Goal: Task Accomplishment & Management: Complete application form

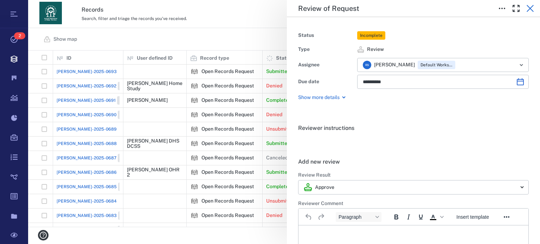
click at [534, 11] on button "button" at bounding box center [530, 8] width 14 height 14
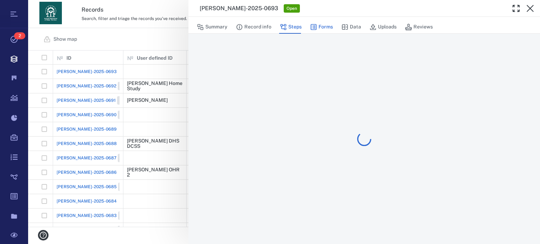
click at [325, 26] on button "Forms" at bounding box center [321, 26] width 23 height 13
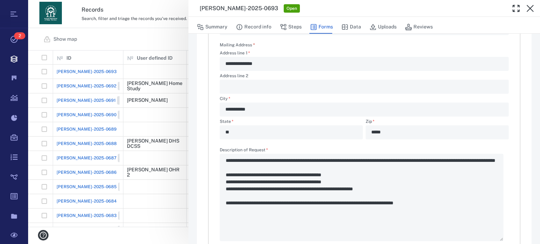
scroll to position [243, 0]
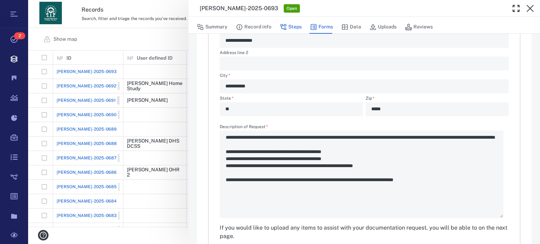
click at [299, 25] on button "Steps" at bounding box center [291, 26] width 22 height 13
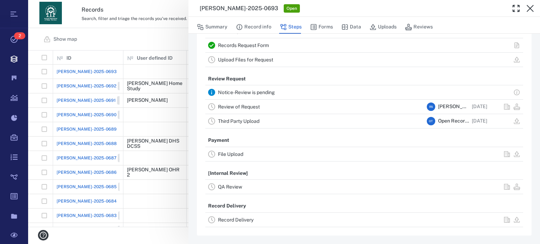
scroll to position [24, 0]
click at [240, 107] on link "Review of Request" at bounding box center [239, 108] width 42 height 6
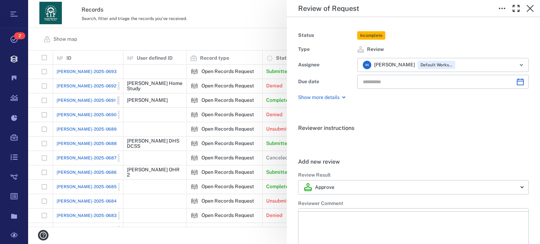
type input "**********"
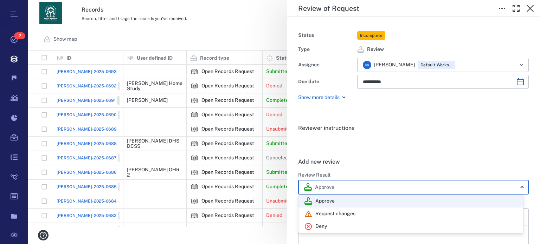
click at [516, 188] on body "Tasks 2 Records Boards Dashboard Reports Record types Guide steps Rules Form bu…" at bounding box center [270, 122] width 540 height 244
click at [398, 223] on div "Deny" at bounding box center [410, 226] width 213 height 8
type input "******"
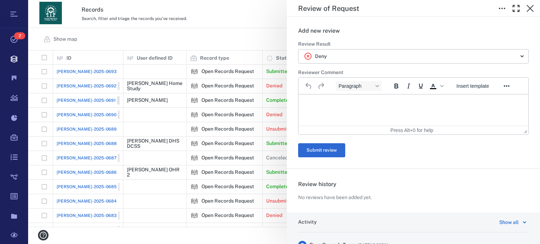
scroll to position [141, 0]
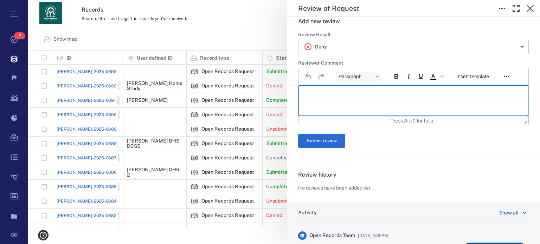
click at [398, 101] on html at bounding box center [413, 94] width 230 height 18
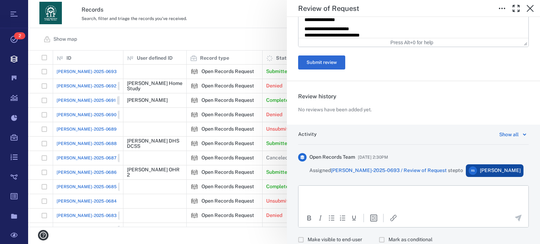
scroll to position [397, 0]
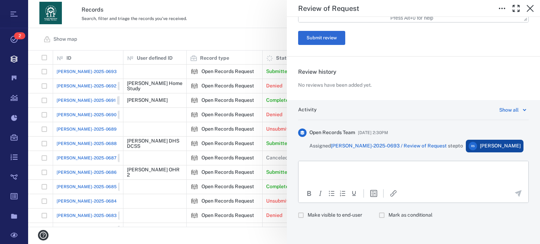
click at [474, 177] on html at bounding box center [413, 170] width 230 height 18
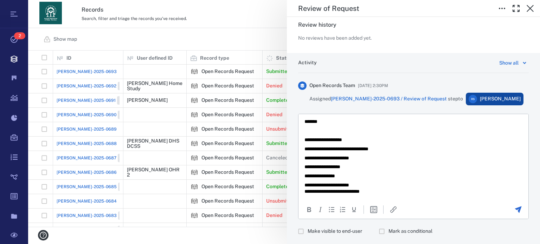
scroll to position [460, 0]
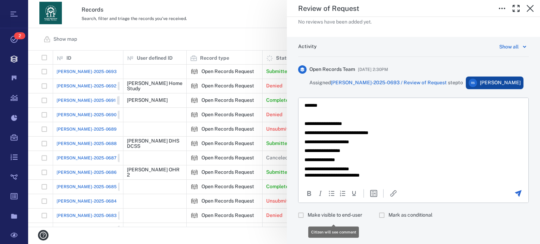
click at [338, 215] on span "Make visible to end-user" at bounding box center [334, 215] width 54 height 7
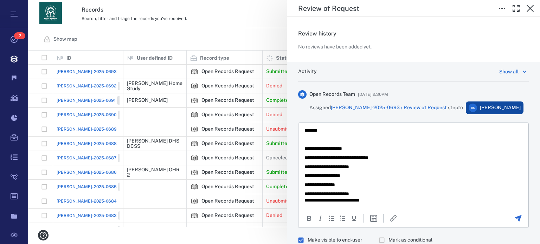
scroll to position [434, 0]
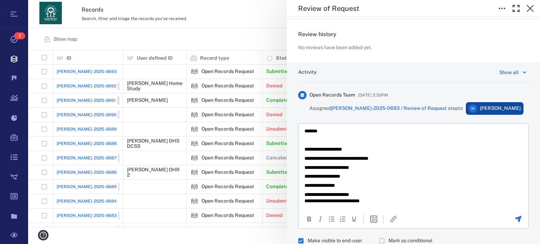
click at [521, 124] on iframe at bounding box center [413, 167] width 230 height 86
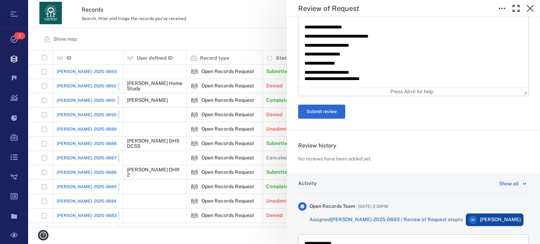
scroll to position [311, 0]
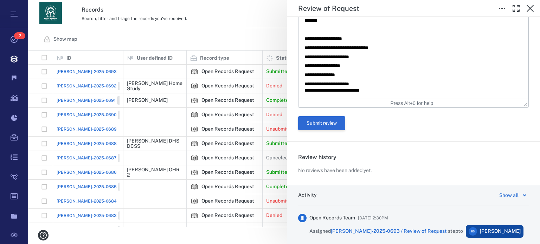
click at [334, 127] on button "Submit review" at bounding box center [321, 123] width 47 height 14
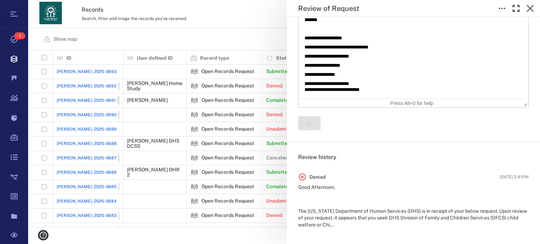
scroll to position [16, 0]
